Goal: Find specific page/section: Find specific page/section

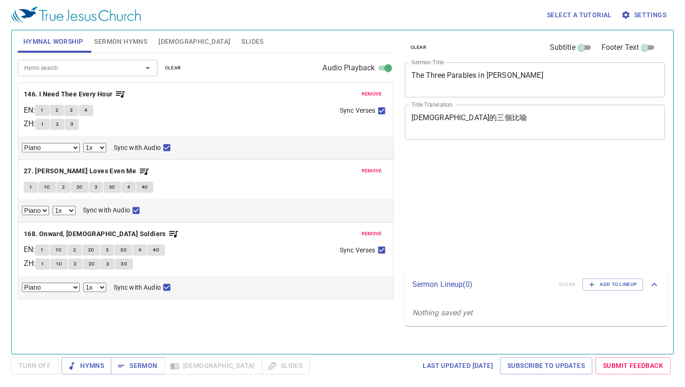
select select "1"
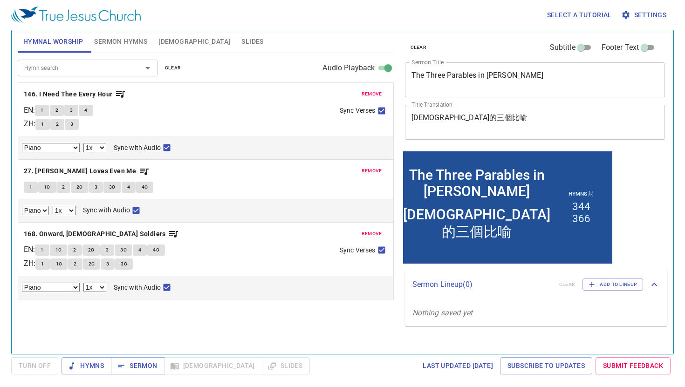
click at [241, 40] on span "Slides" at bounding box center [252, 42] width 22 height 12
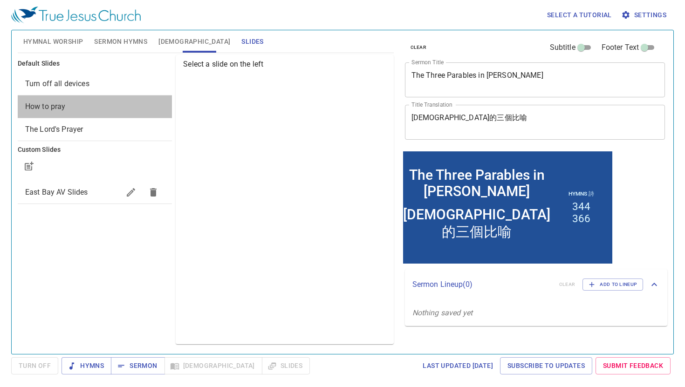
click at [94, 108] on span "How to pray" at bounding box center [94, 106] width 139 height 11
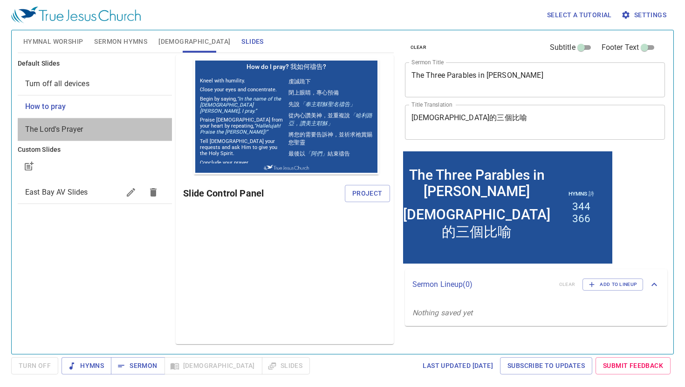
click at [79, 131] on span "The Lord's Prayer" at bounding box center [54, 129] width 58 height 9
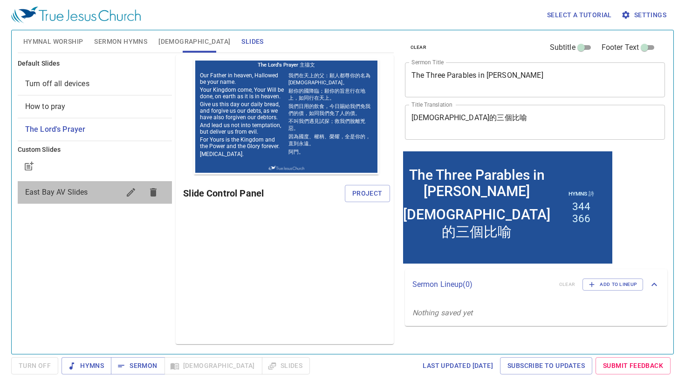
click at [77, 194] on span "East Bay AV Slides" at bounding box center [56, 192] width 63 height 9
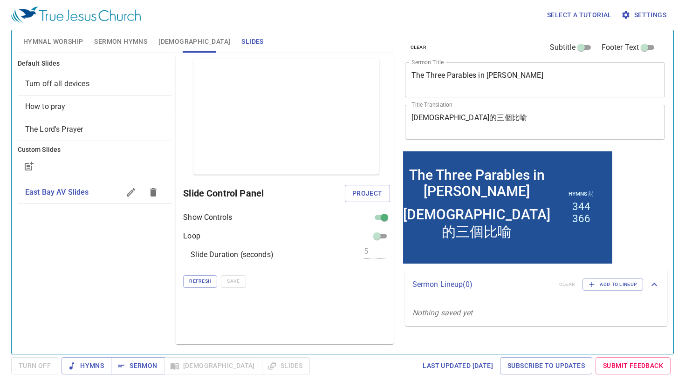
click at [92, 111] on span "How to pray" at bounding box center [94, 106] width 139 height 11
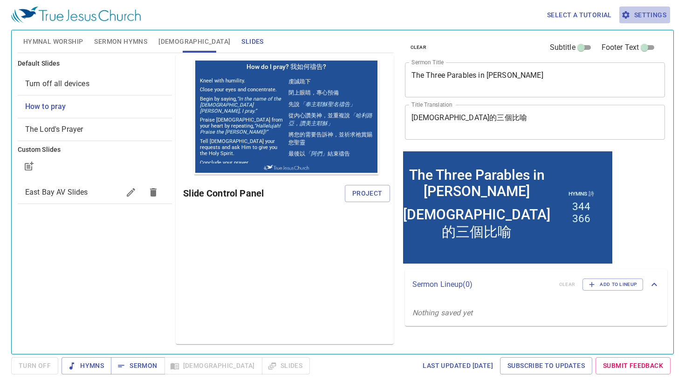
click at [644, 7] on button "Settings" at bounding box center [644, 15] width 51 height 17
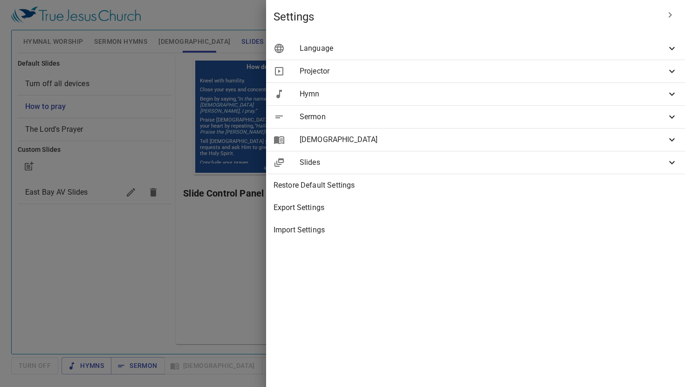
click at [565, 55] on div "Language" at bounding box center [475, 48] width 419 height 22
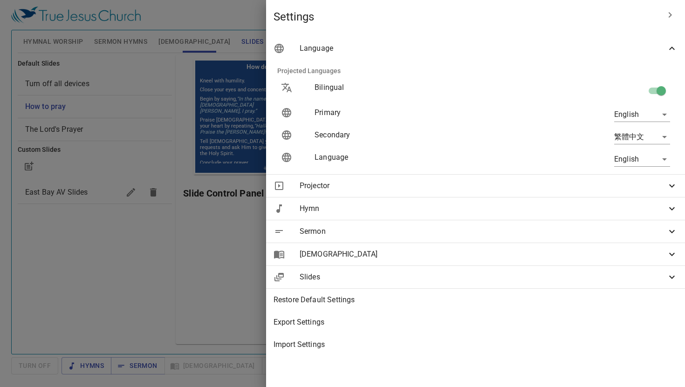
click at [653, 89] on input "checkbox" at bounding box center [660, 93] width 53 height 18
checkbox input "false"
click at [227, 279] on div at bounding box center [342, 193] width 685 height 387
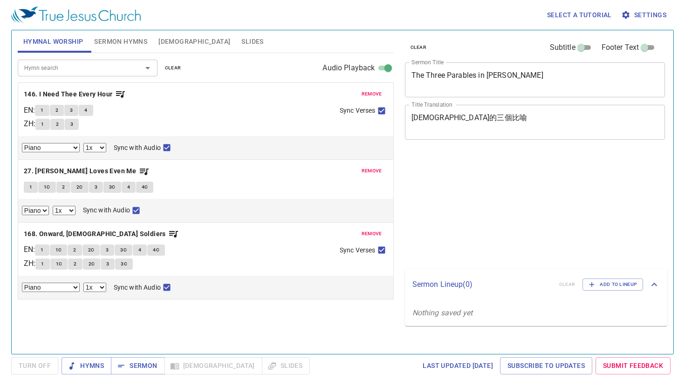
select select "1"
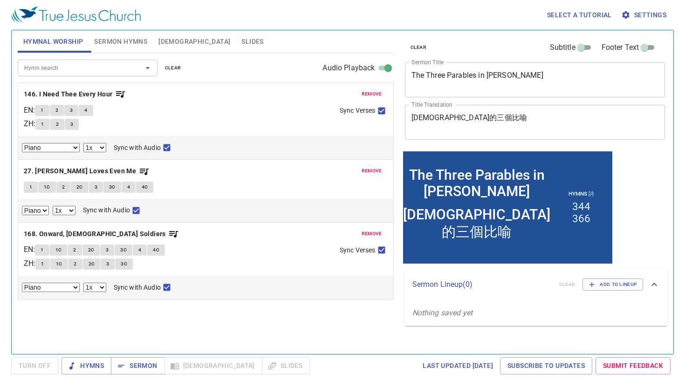
click at [241, 41] on span "Slides" at bounding box center [252, 42] width 22 height 12
